Goal: Task Accomplishment & Management: Manage account settings

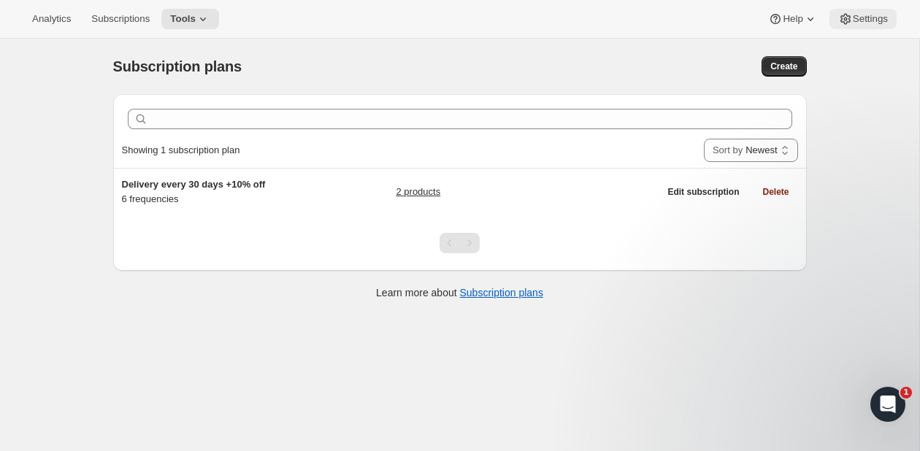
click at [866, 22] on span "Settings" at bounding box center [870, 19] width 35 height 12
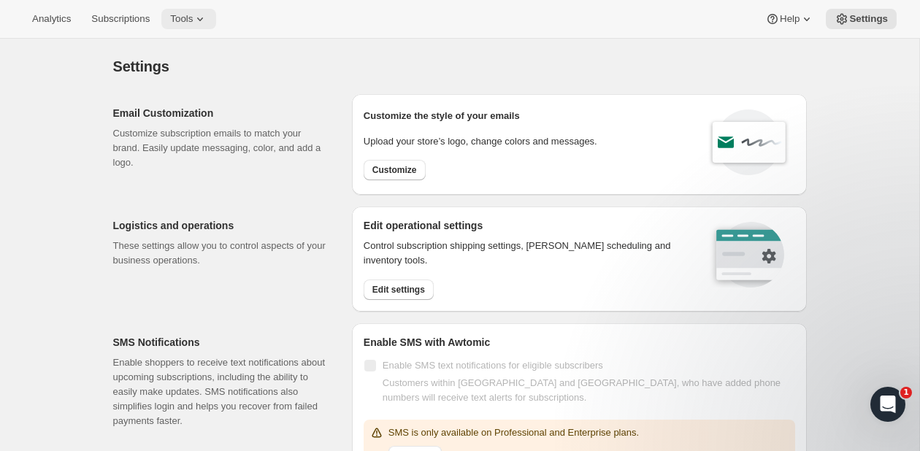
click at [193, 23] on span "Tools" at bounding box center [181, 19] width 23 height 12
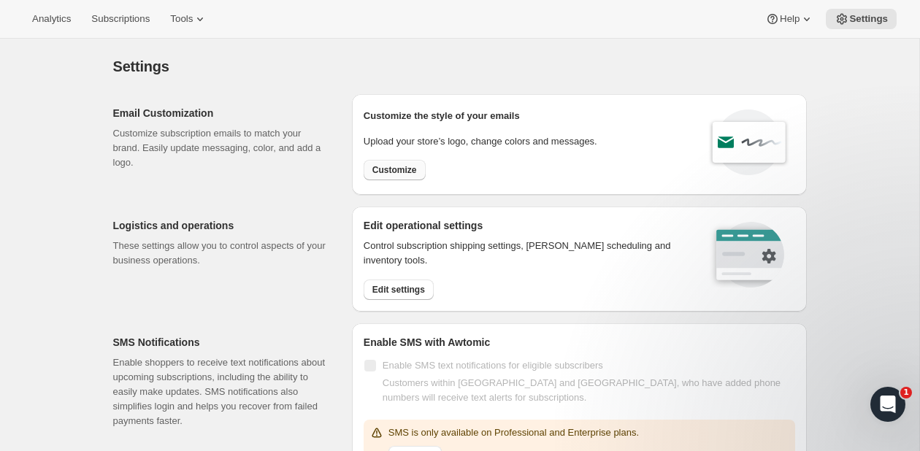
click at [408, 168] on span "Customize" at bounding box center [394, 170] width 45 height 12
select select "subscriptionMessage"
select select "5"
select select "15"
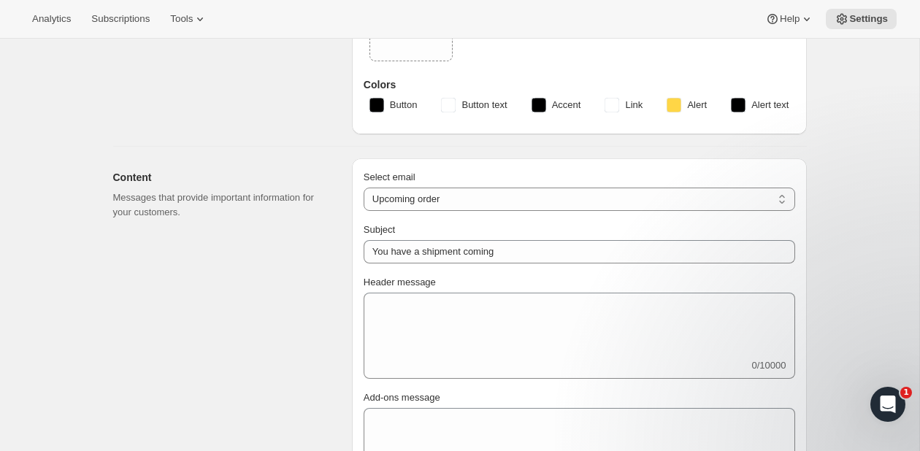
type input "Soopa Pets"
